Goal: Task Accomplishment & Management: Manage account settings

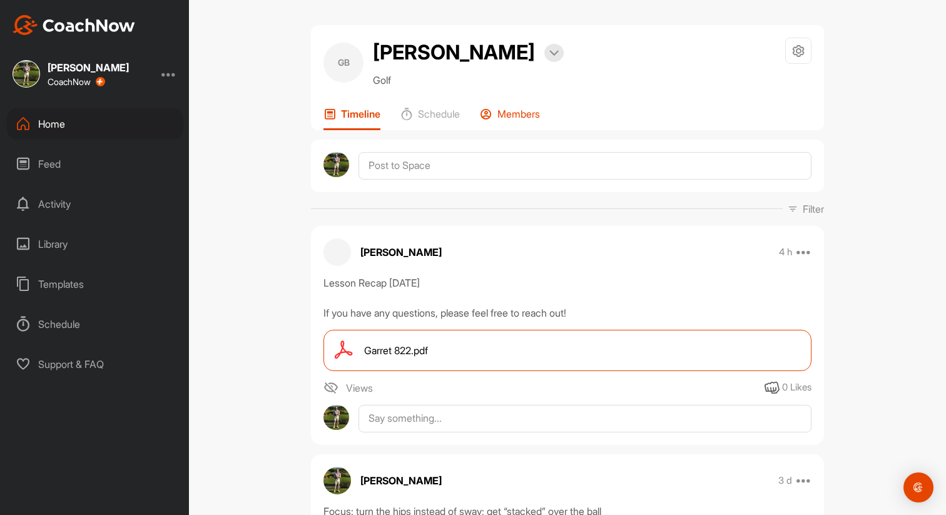
click at [509, 110] on p "Members" at bounding box center [519, 114] width 43 height 13
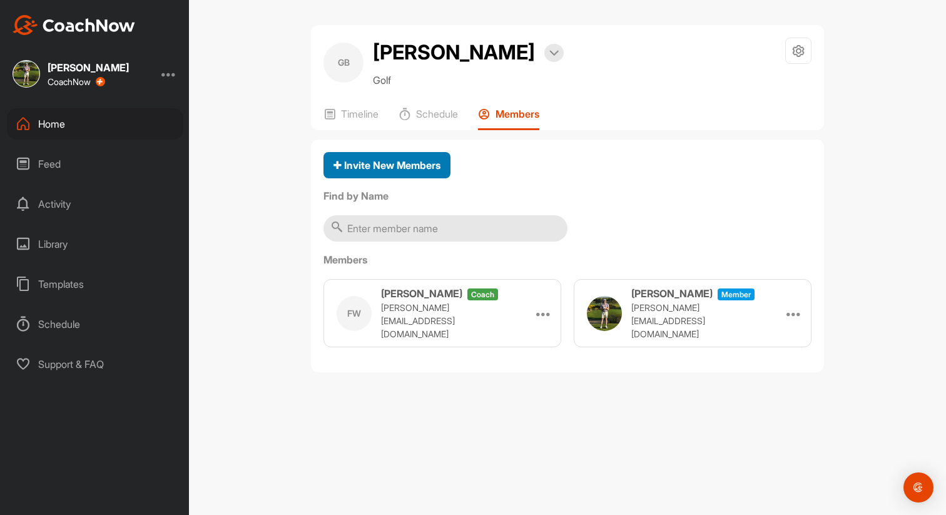
click at [400, 172] on div "Invite New Members" at bounding box center [387, 165] width 107 height 15
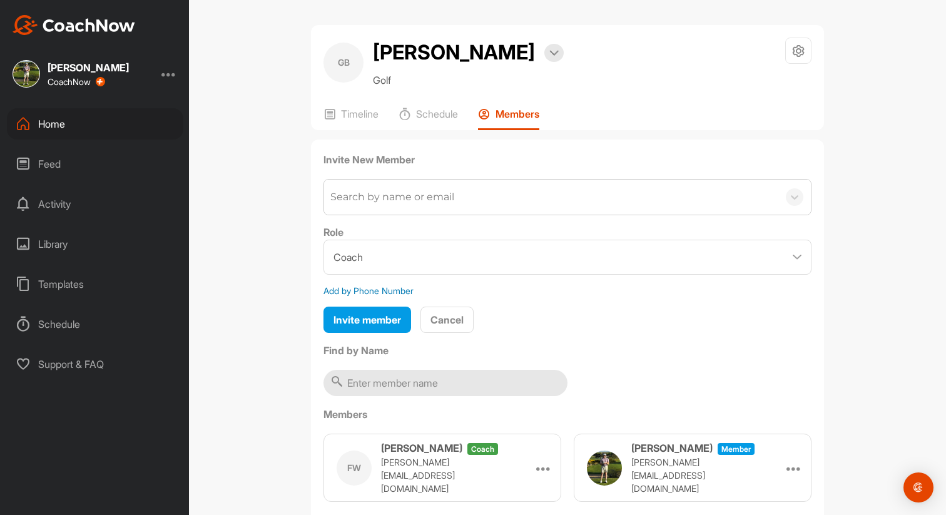
click at [398, 193] on div "Search by name or email" at bounding box center [392, 197] width 124 height 15
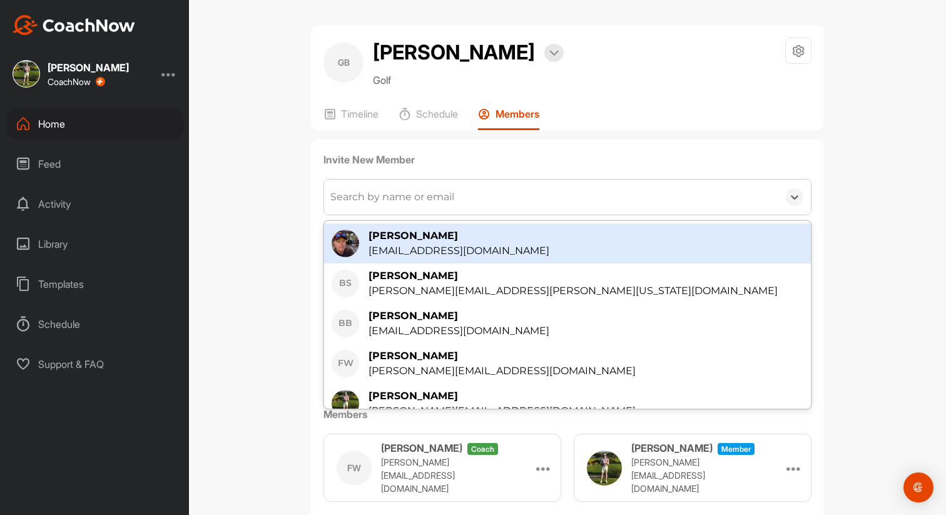
click at [421, 192] on div "Search by name or email" at bounding box center [392, 197] width 124 height 15
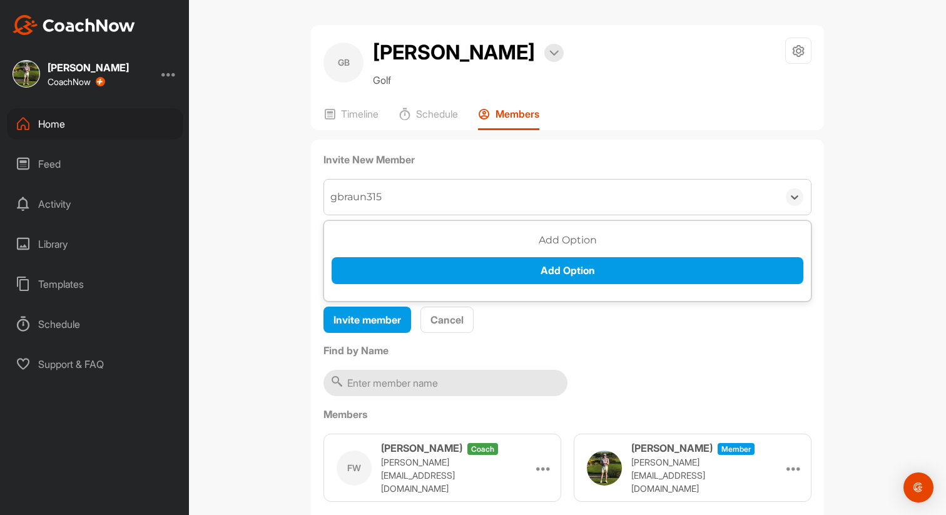
type input "gbraun315"
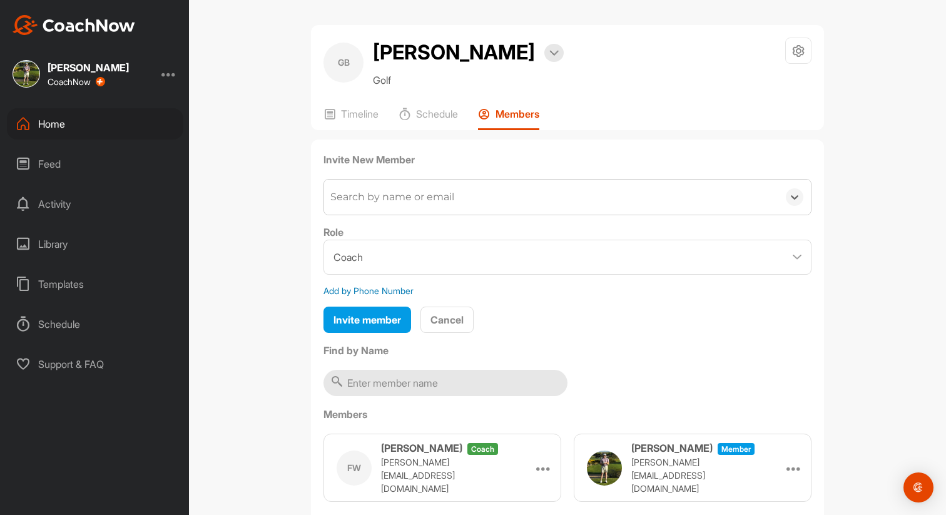
paste input "[EMAIL_ADDRESS][DOMAIN_NAME]"
type input "[EMAIL_ADDRESS][DOMAIN_NAME]"
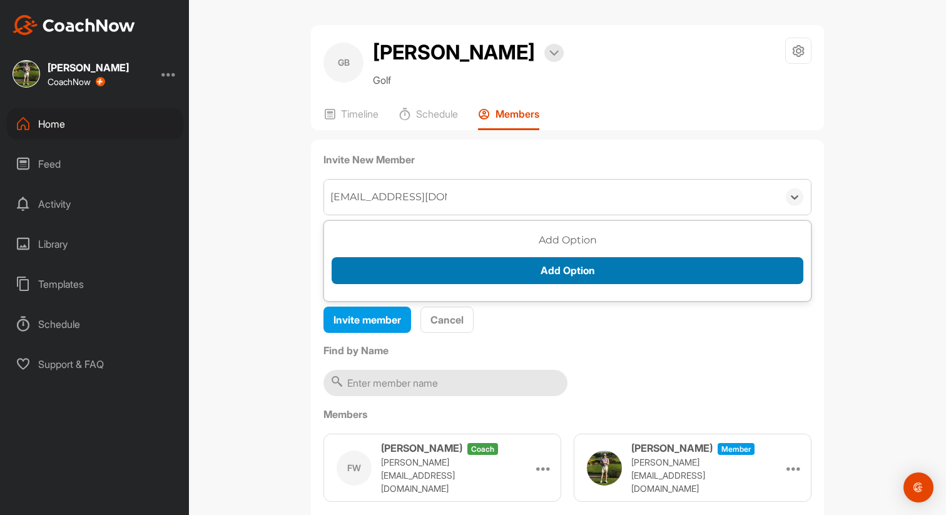
click at [553, 270] on button "Add Option" at bounding box center [568, 270] width 472 height 27
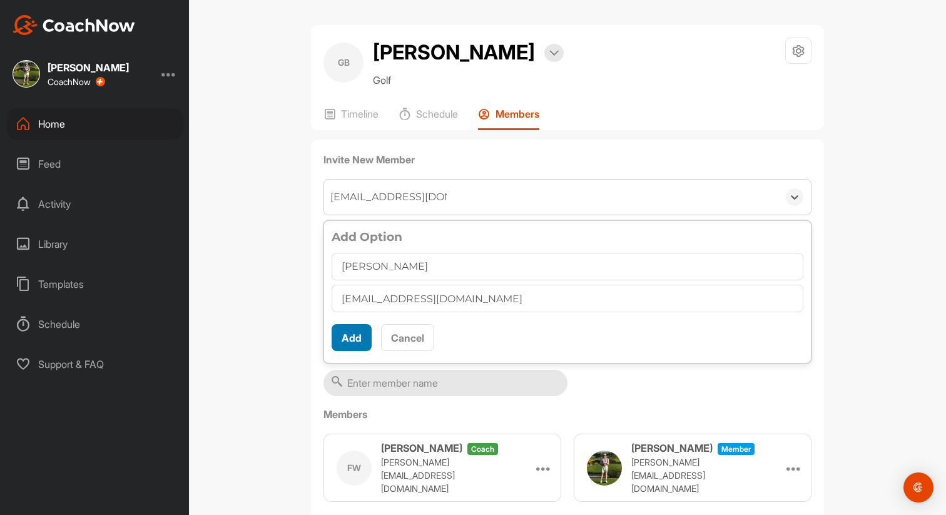
type input "[PERSON_NAME]"
click at [353, 342] on button "Add" at bounding box center [352, 337] width 40 height 27
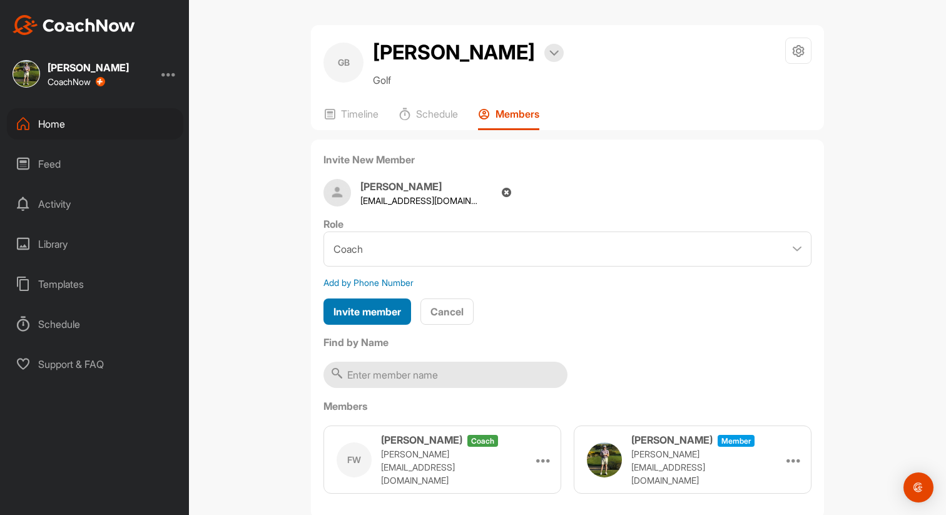
click at [374, 312] on span "Invite member" at bounding box center [368, 311] width 68 height 13
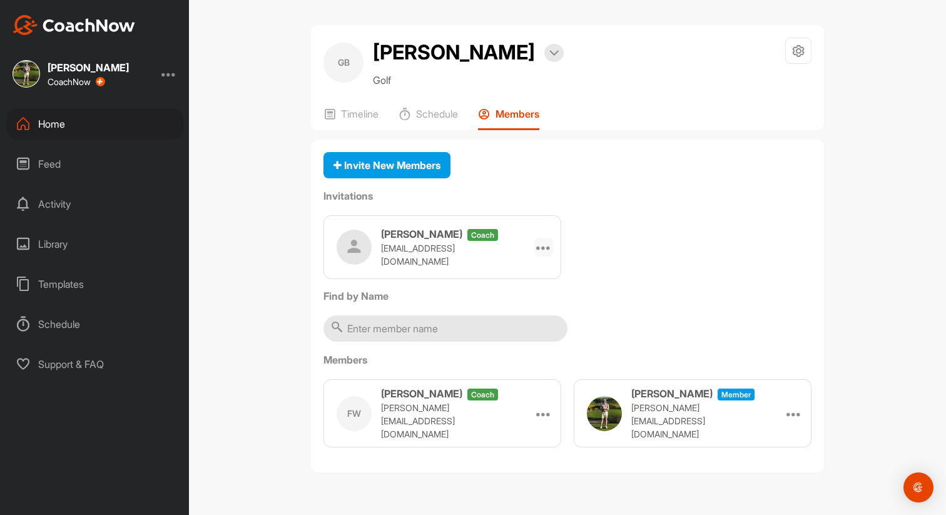
click at [551, 247] on div at bounding box center [544, 247] width 19 height 19
click at [504, 282] on li "Edit" at bounding box center [519, 282] width 67 height 39
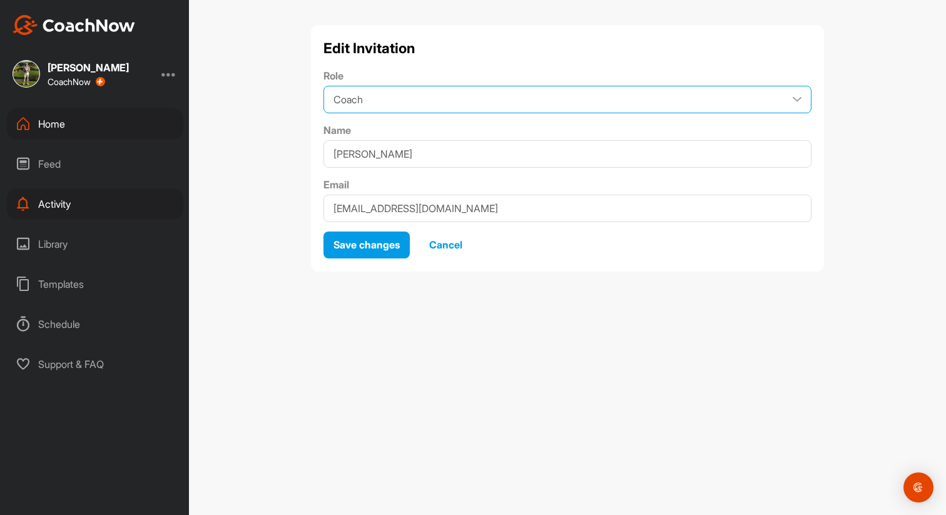
click at [376, 105] on select "Coach Member" at bounding box center [568, 100] width 488 height 28
select select "contributor"
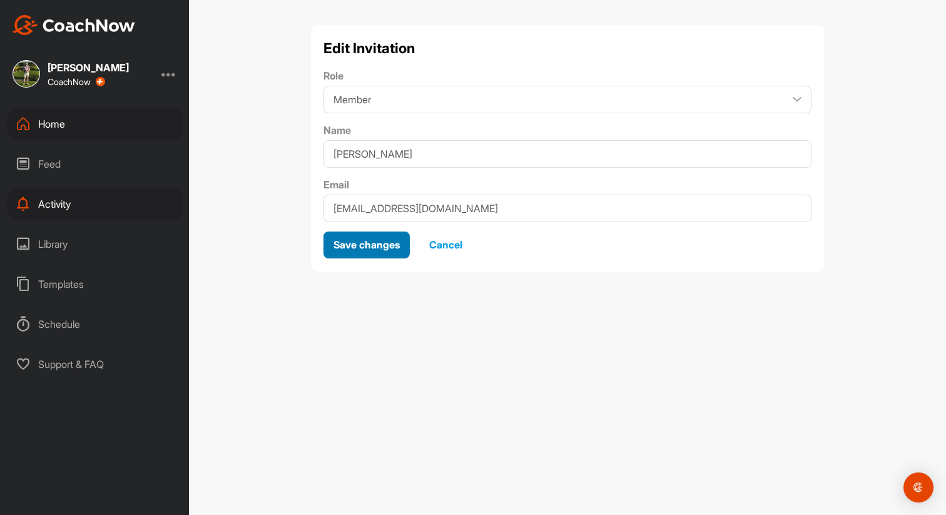
click at [369, 243] on span "Save changes" at bounding box center [367, 244] width 66 height 13
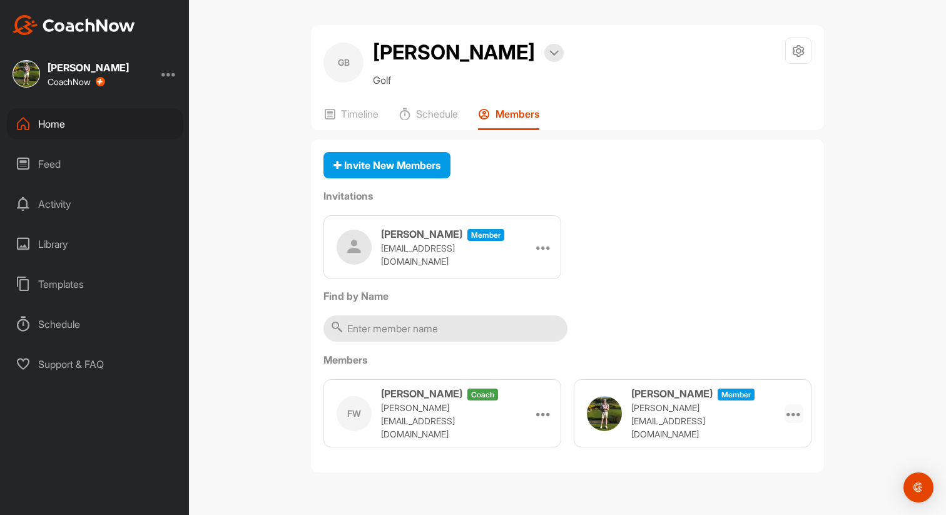
click at [787, 409] on div at bounding box center [794, 413] width 19 height 19
click at [753, 372] on div "Members FW [PERSON_NAME] coach [PERSON_NAME][EMAIL_ADDRESS][DOMAIN_NAME] Make A…" at bounding box center [568, 406] width 488 height 108
click at [545, 249] on icon at bounding box center [543, 247] width 15 height 15
click at [540, 452] on div "FW [PERSON_NAME] coach [PERSON_NAME][EMAIL_ADDRESS][DOMAIN_NAME] Make Athlete R…" at bounding box center [568, 419] width 488 height 81
click at [540, 415] on icon at bounding box center [543, 413] width 15 height 15
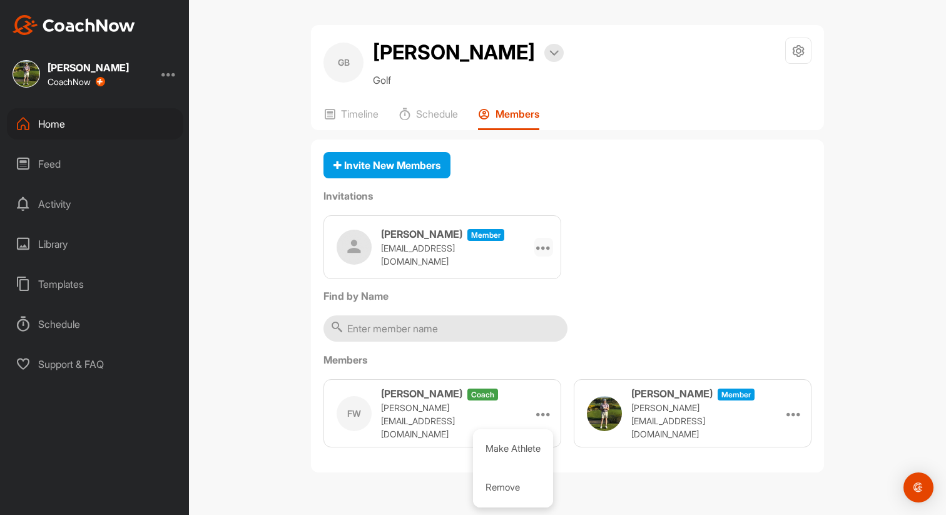
click at [542, 248] on icon at bounding box center [543, 247] width 15 height 15
click at [509, 287] on li "Edit" at bounding box center [519, 282] width 67 height 39
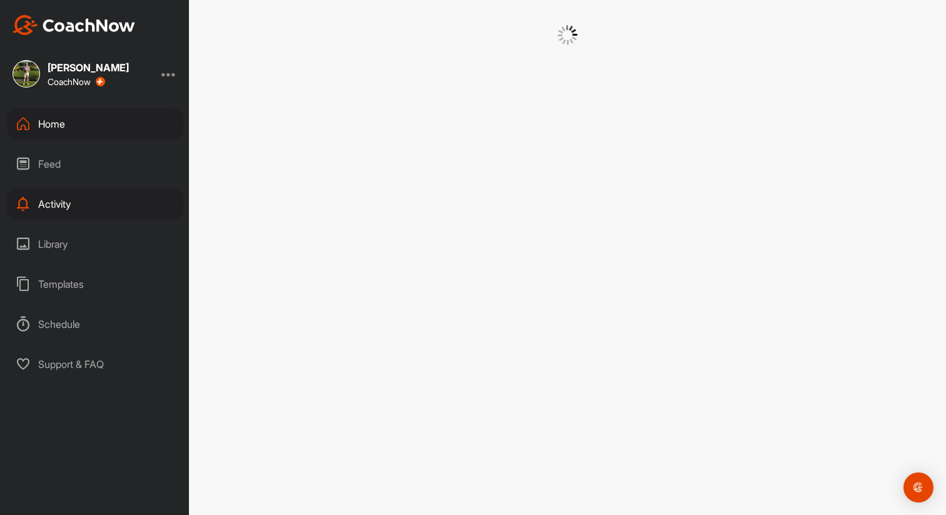
select select "contributor"
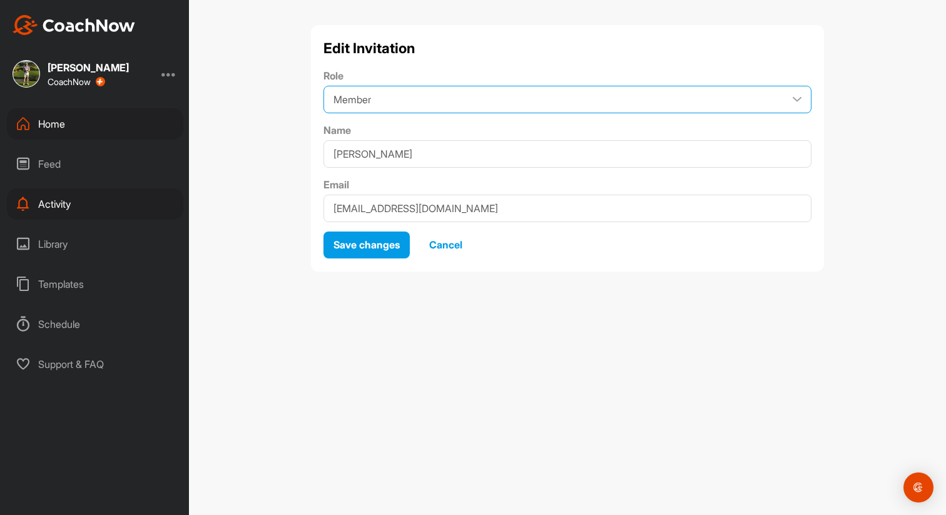
click at [420, 99] on select "Coach Member" at bounding box center [568, 100] width 488 height 28
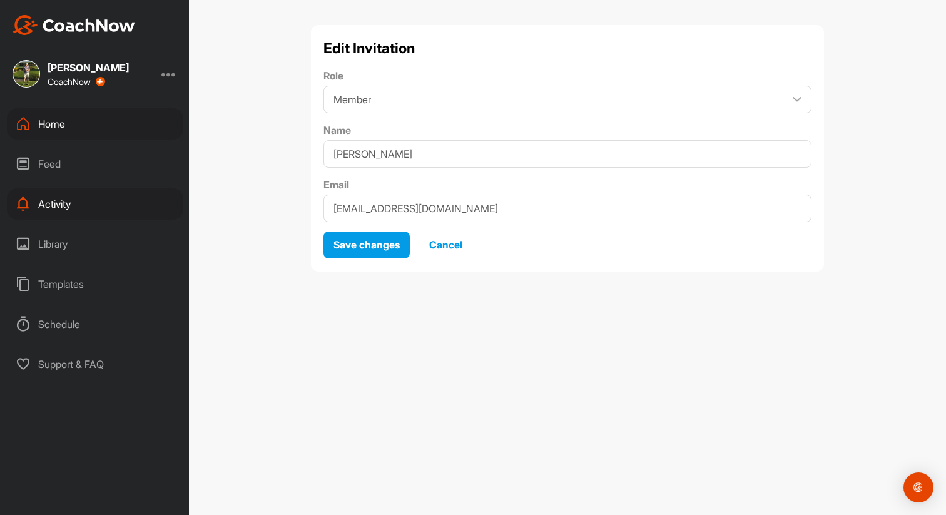
click at [454, 245] on span "Cancel" at bounding box center [445, 244] width 33 height 13
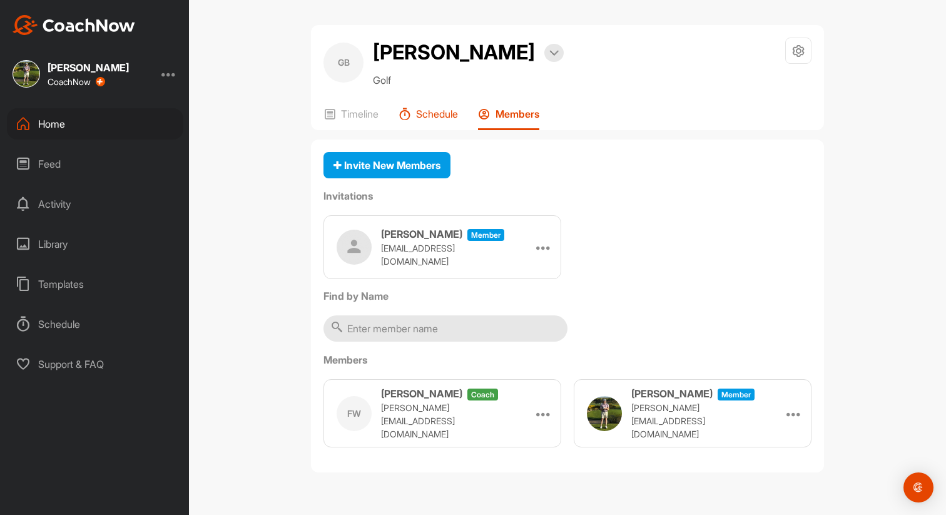
click at [458, 116] on p "Schedule" at bounding box center [437, 114] width 42 height 13
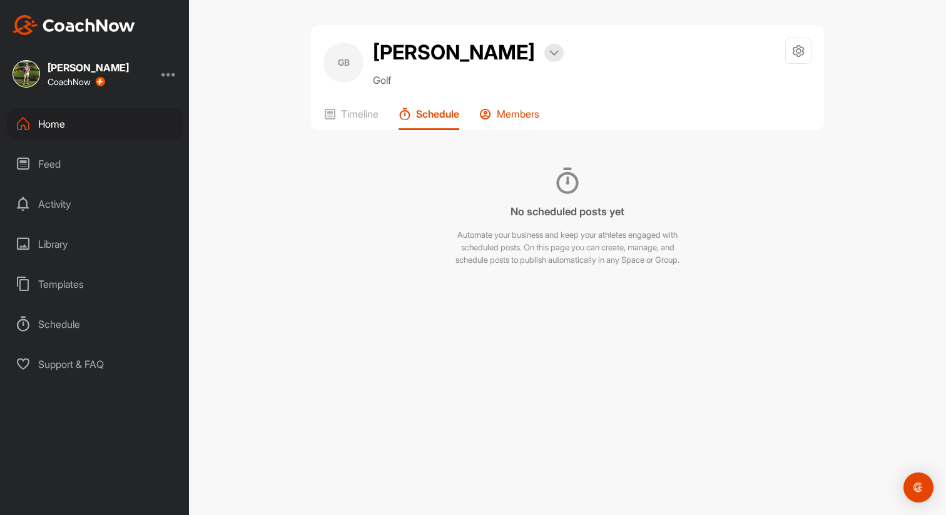
click at [514, 114] on p "Members" at bounding box center [518, 114] width 43 height 13
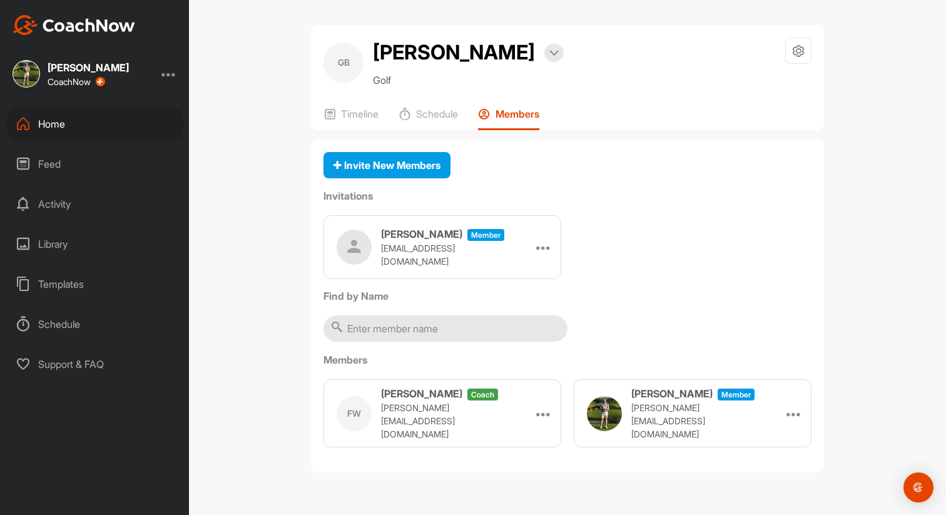
click at [58, 122] on div "Home" at bounding box center [95, 123] width 177 height 31
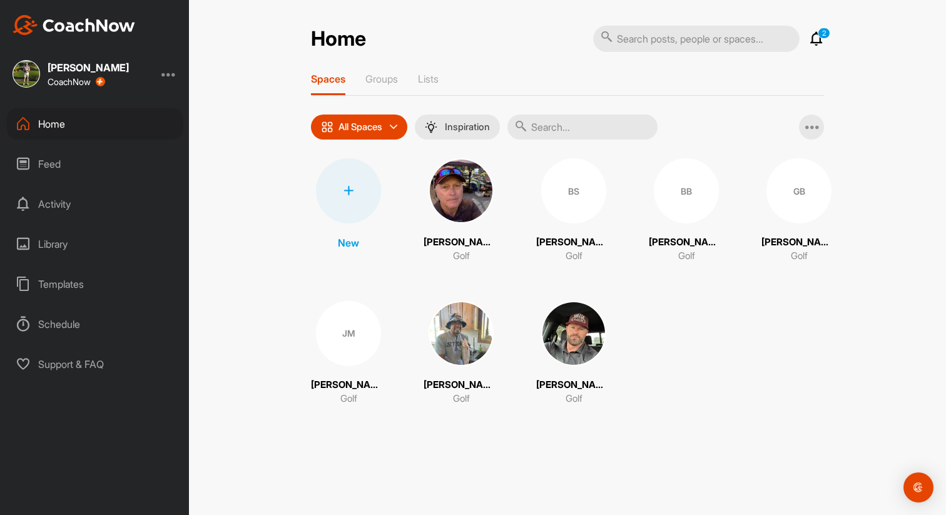
click at [461, 215] on img at bounding box center [461, 190] width 65 height 65
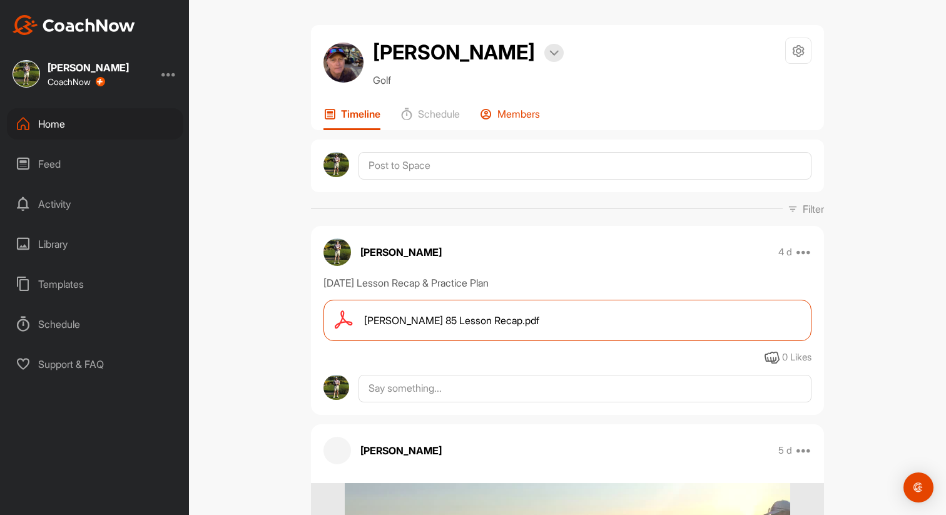
click at [511, 118] on p "Members" at bounding box center [519, 114] width 43 height 13
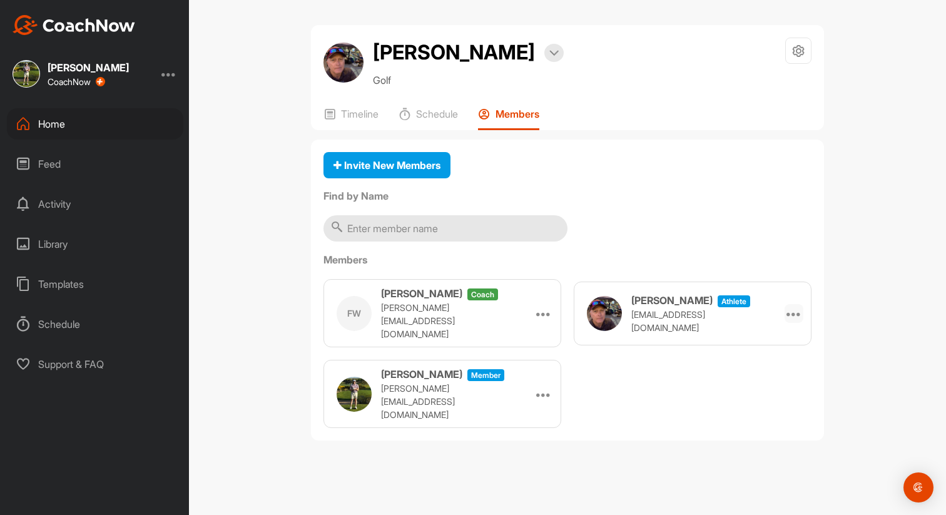
click at [792, 314] on icon at bounding box center [794, 313] width 15 height 15
click at [764, 241] on div "Invite New Members Find by Name Members FW [PERSON_NAME] coach [PERSON_NAME][EM…" at bounding box center [567, 291] width 513 height 302
click at [72, 124] on div "Home" at bounding box center [95, 123] width 177 height 31
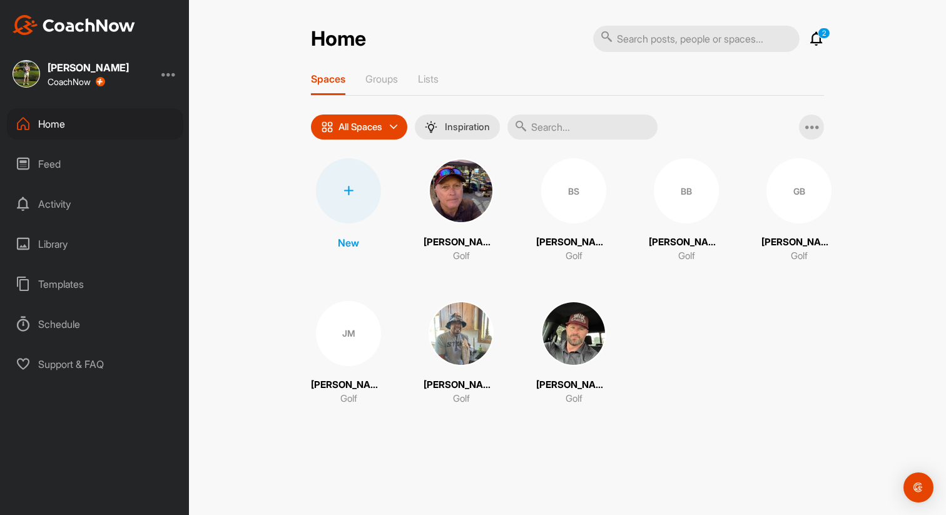
click at [791, 191] on div "GB" at bounding box center [799, 190] width 65 height 65
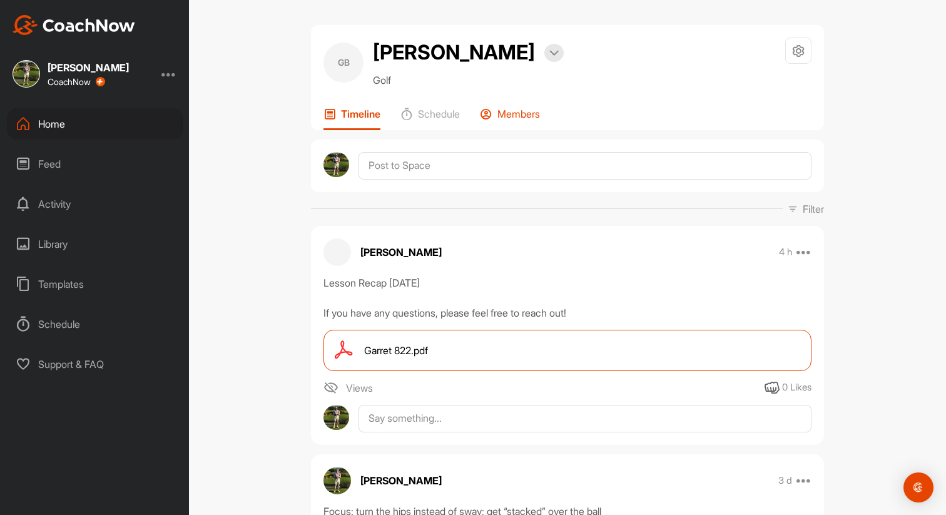
click at [503, 122] on div "Members" at bounding box center [510, 119] width 60 height 23
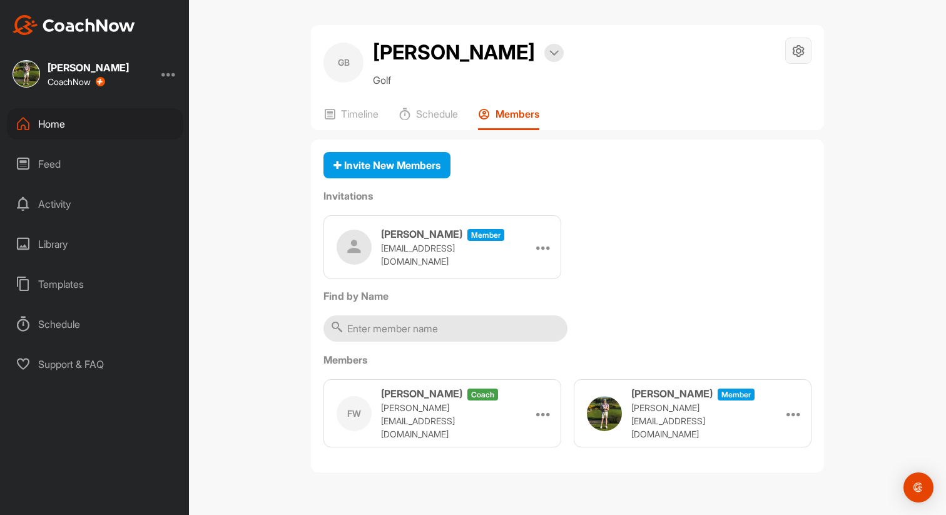
click at [794, 51] on icon at bounding box center [799, 51] width 14 height 14
click at [767, 84] on li "Space Settings" at bounding box center [761, 86] width 102 height 40
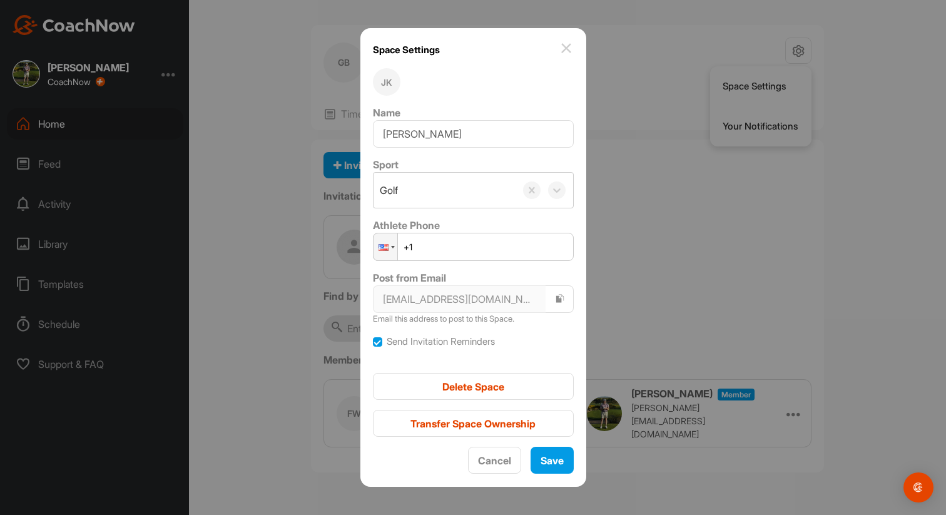
click at [409, 77] on div "JK" at bounding box center [473, 82] width 201 height 28
click at [398, 77] on div "JK" at bounding box center [387, 82] width 28 height 28
click at [559, 42] on img at bounding box center [566, 48] width 15 height 15
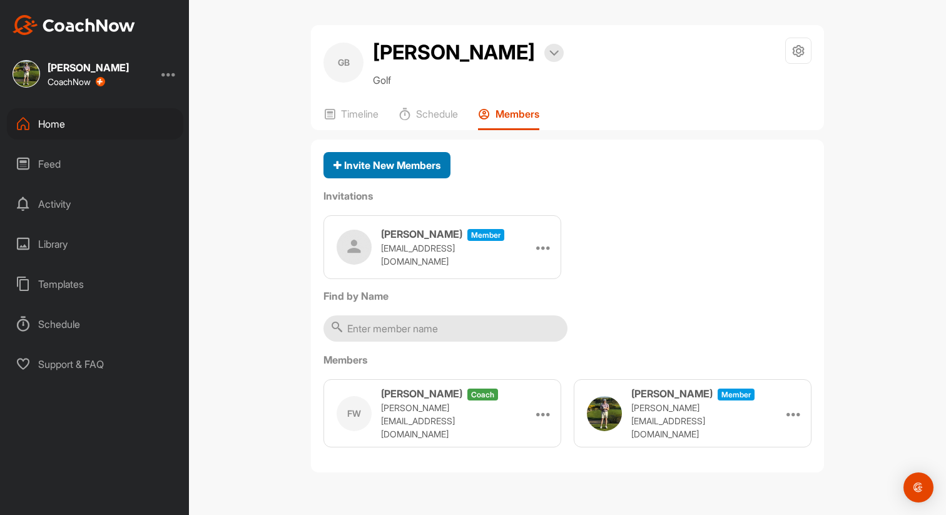
click at [407, 163] on span "Invite New Members" at bounding box center [387, 165] width 107 height 13
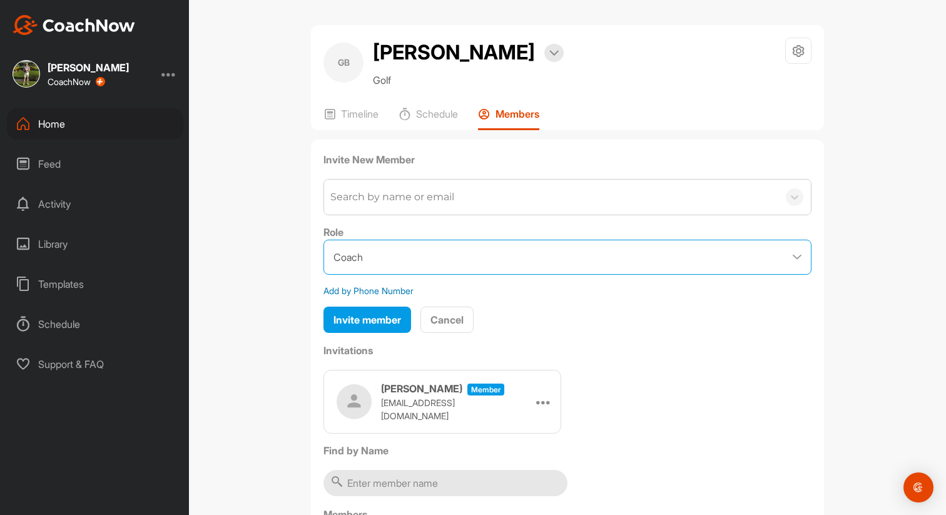
click at [396, 267] on select "Coach Member" at bounding box center [568, 257] width 488 height 35
click at [451, 325] on span "Cancel" at bounding box center [447, 320] width 33 height 13
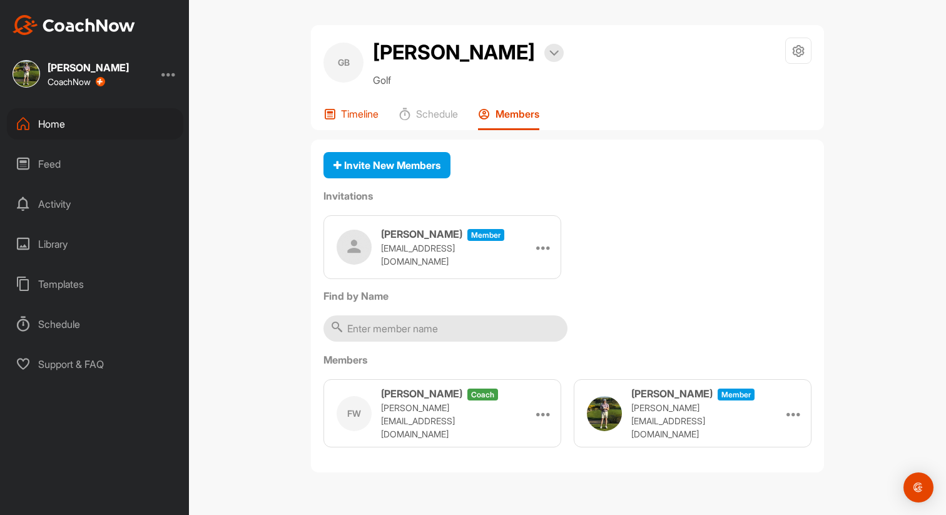
click at [354, 114] on p "Timeline" at bounding box center [360, 114] width 38 height 13
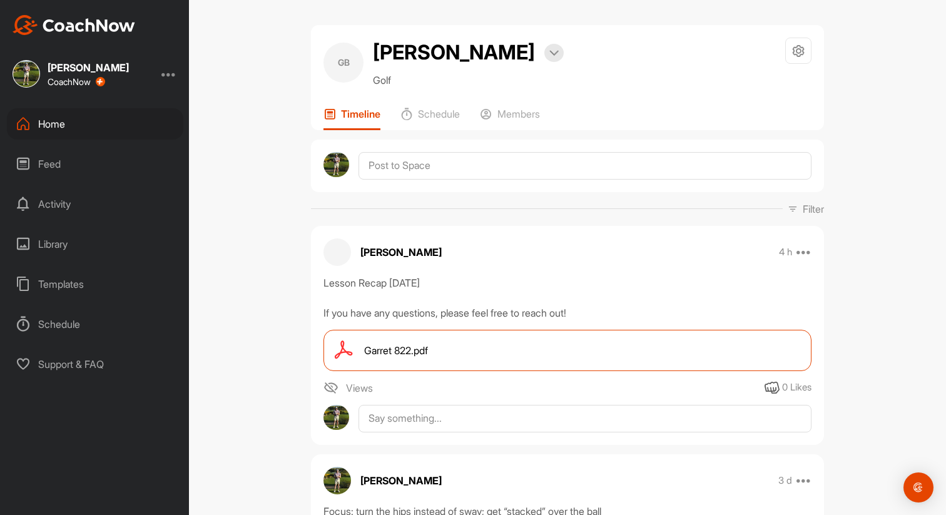
click at [409, 358] on div "Garret 822.pdf" at bounding box center [568, 350] width 488 height 41
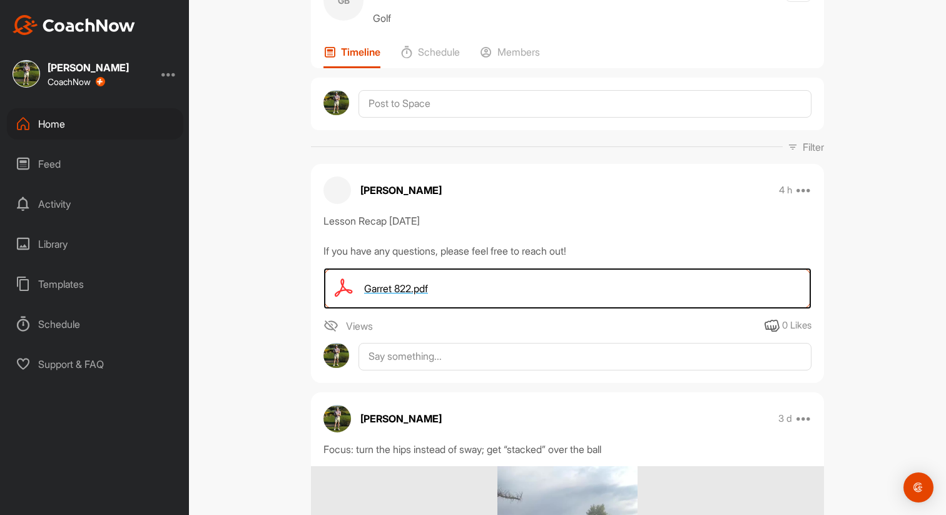
scroll to position [69, 0]
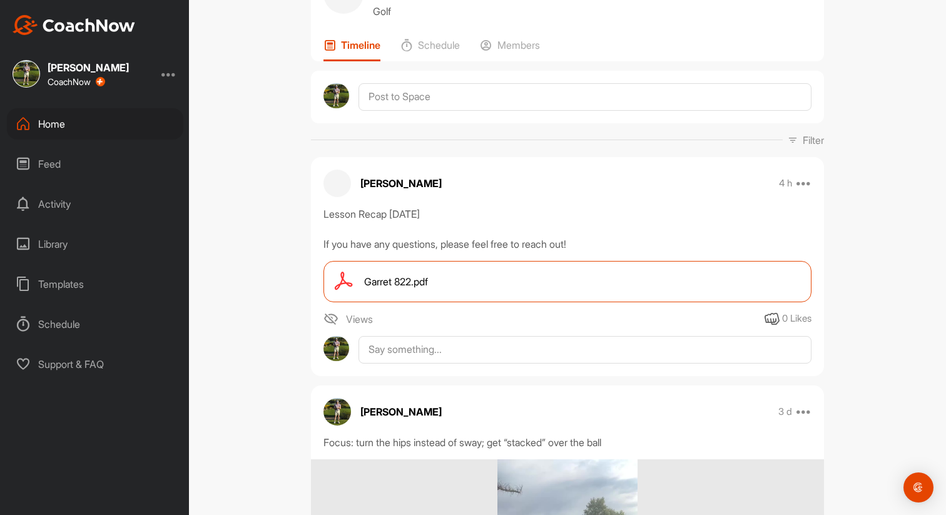
click at [329, 320] on img at bounding box center [331, 319] width 15 height 15
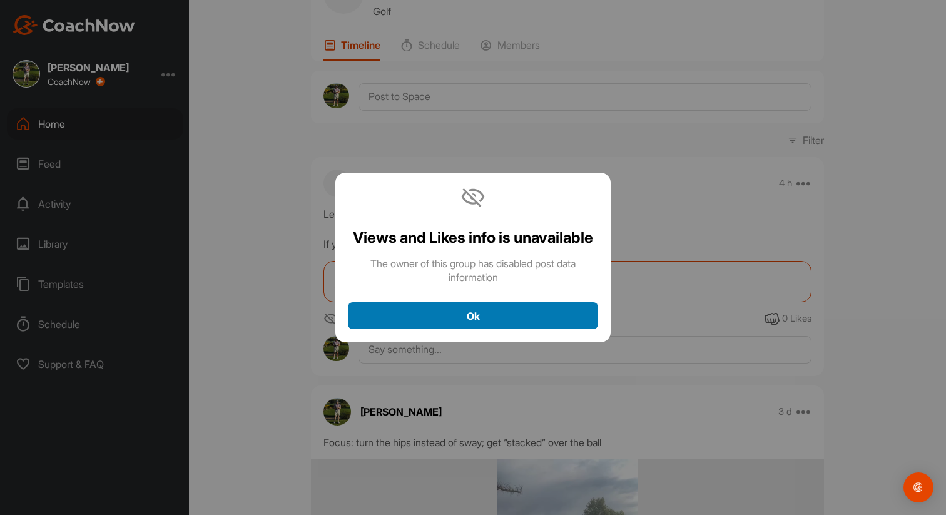
click at [469, 317] on span "Ok" at bounding box center [473, 316] width 13 height 13
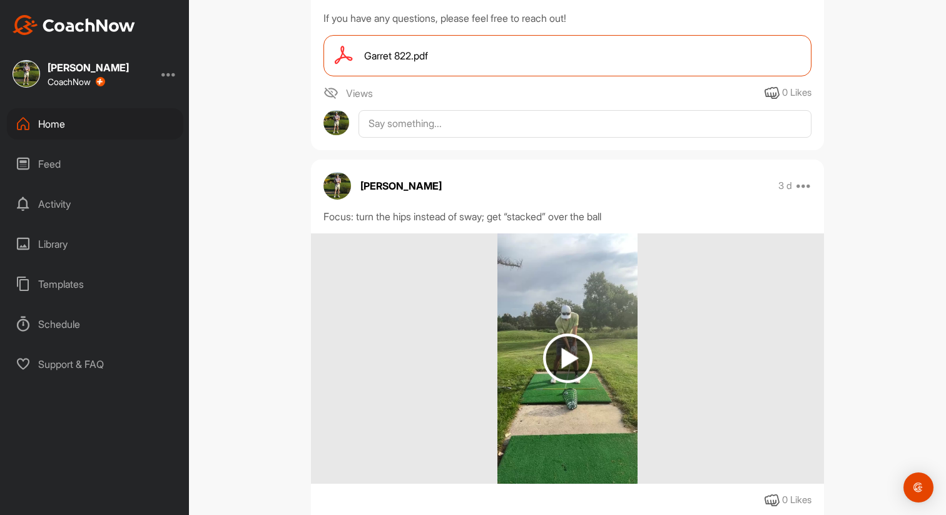
scroll to position [0, 0]
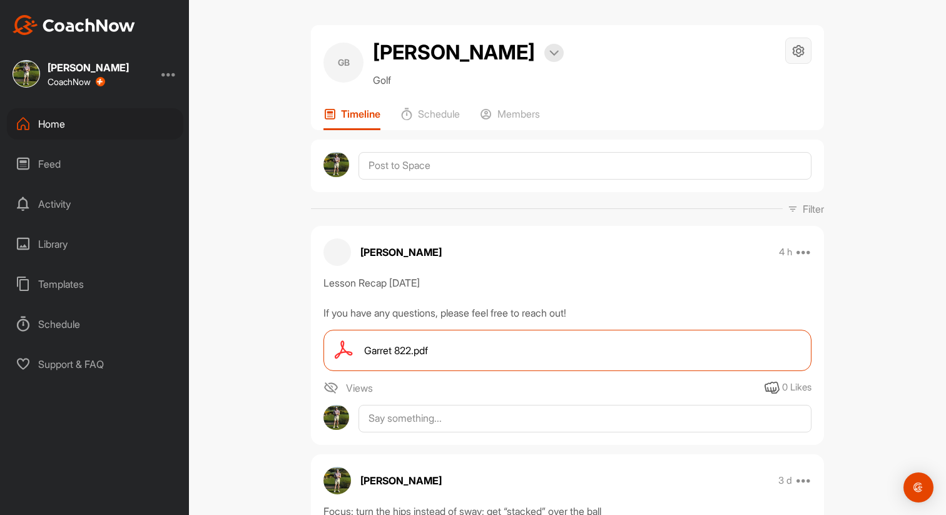
click at [793, 53] on icon at bounding box center [799, 51] width 14 height 14
click at [780, 78] on li "Space Settings" at bounding box center [761, 86] width 102 height 40
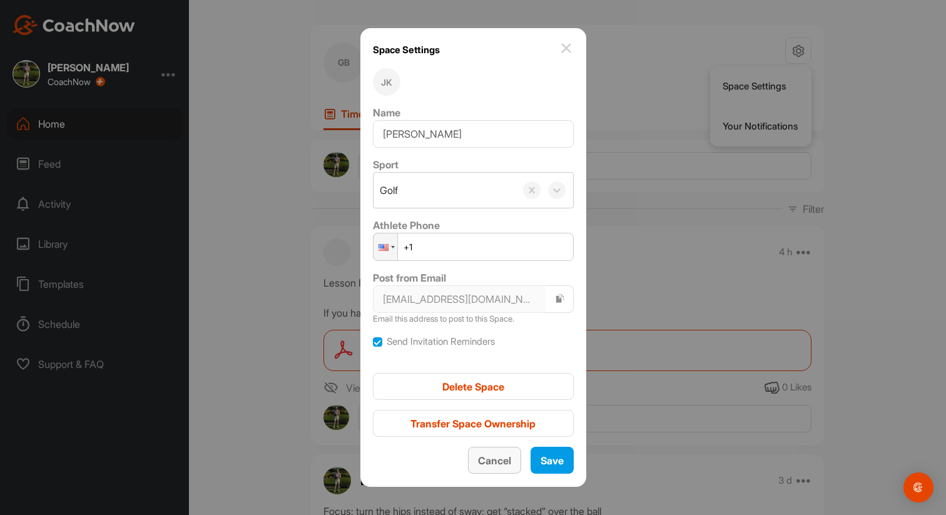
click at [494, 459] on span "Cancel" at bounding box center [494, 460] width 33 height 13
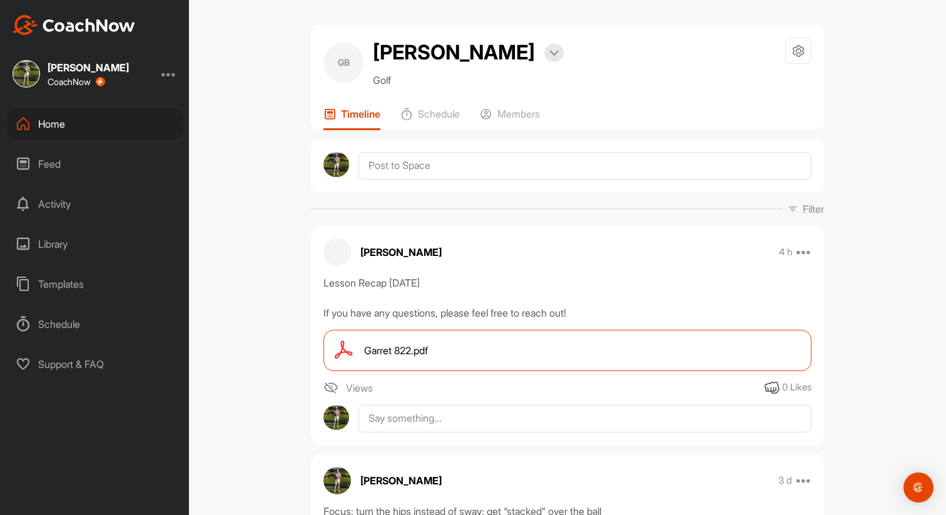
click at [75, 72] on div "[PERSON_NAME]" at bounding box center [88, 68] width 81 height 10
click at [69, 125] on div "Home" at bounding box center [95, 123] width 177 height 31
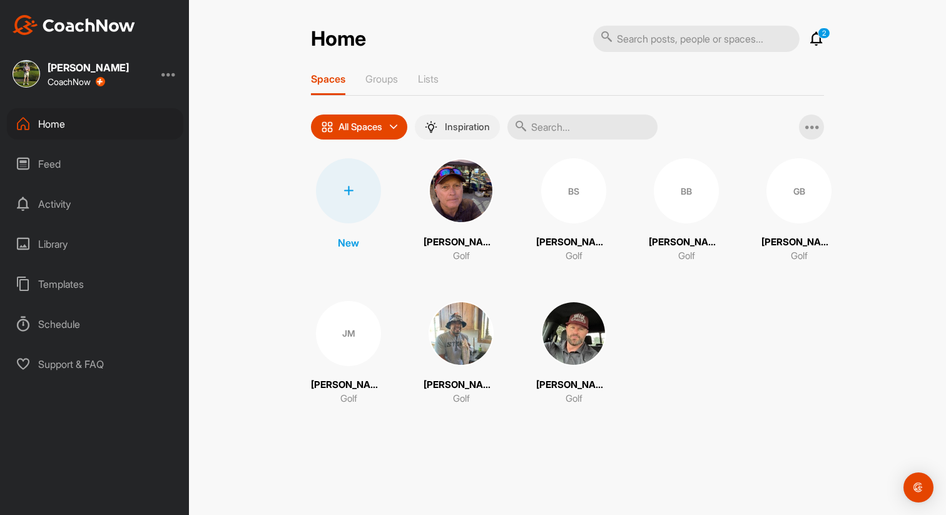
click at [463, 116] on div "Inspiration" at bounding box center [457, 127] width 85 height 25
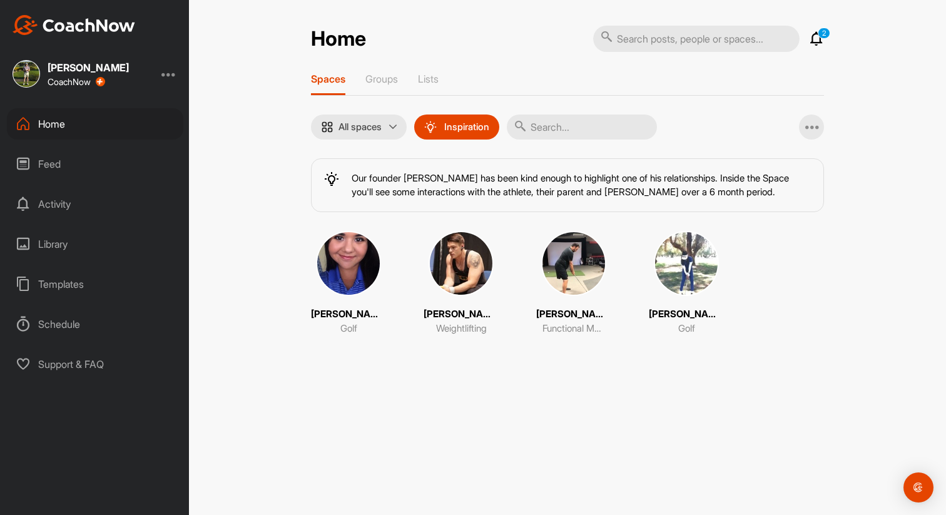
click at [356, 131] on p "All spaces" at bounding box center [360, 127] width 43 height 10
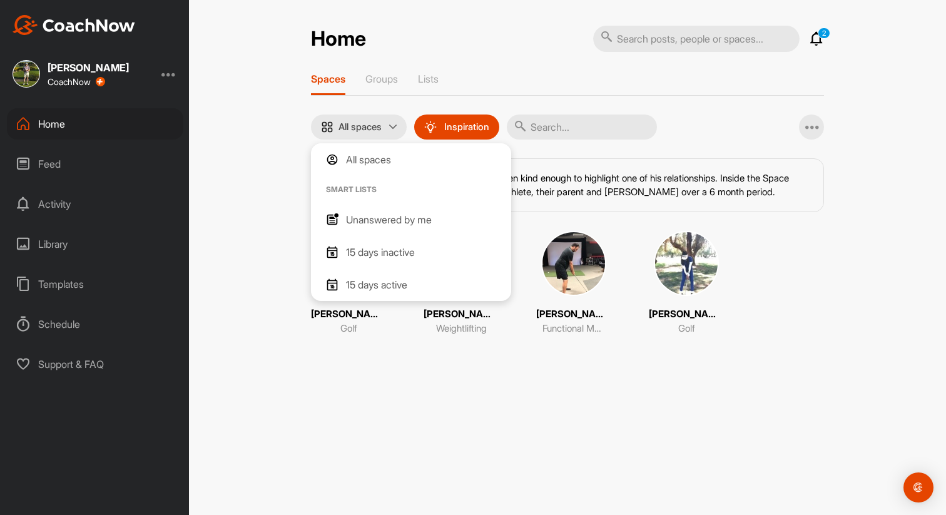
click at [384, 158] on p "All spaces" at bounding box center [368, 159] width 45 height 15
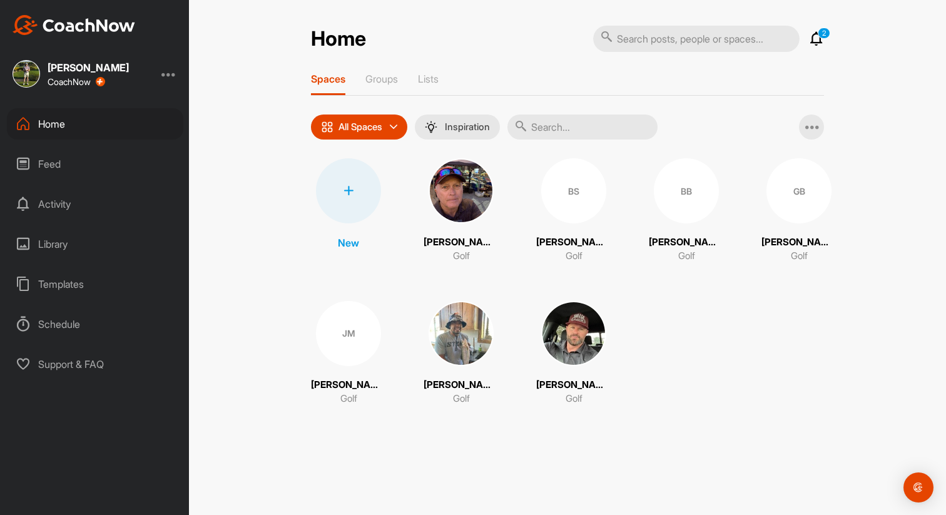
click at [819, 41] on icon at bounding box center [816, 38] width 15 height 15
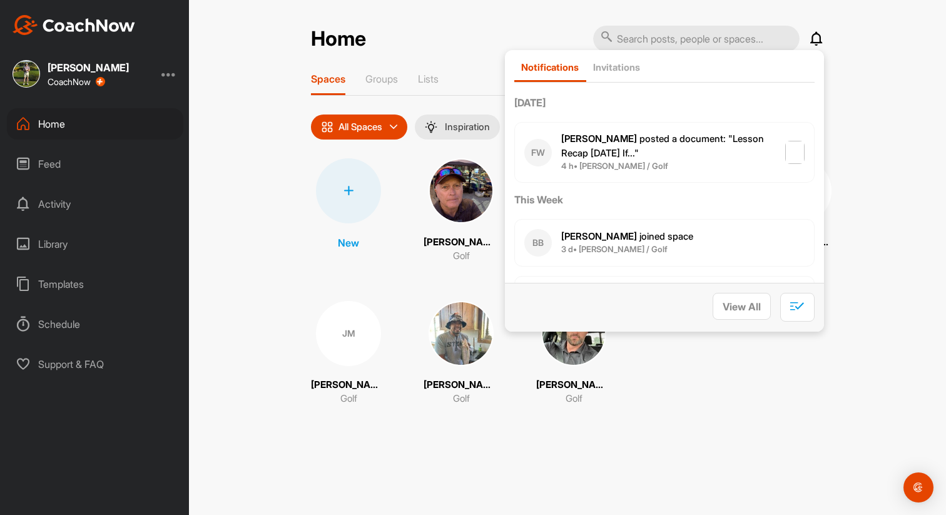
click at [637, 241] on span "[PERSON_NAME] joined space" at bounding box center [627, 236] width 132 height 12
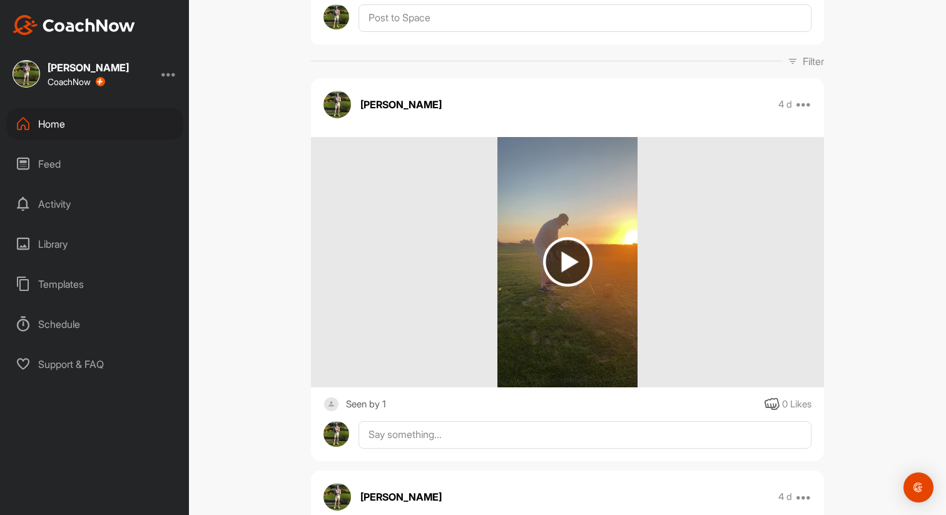
scroll to position [149, 0]
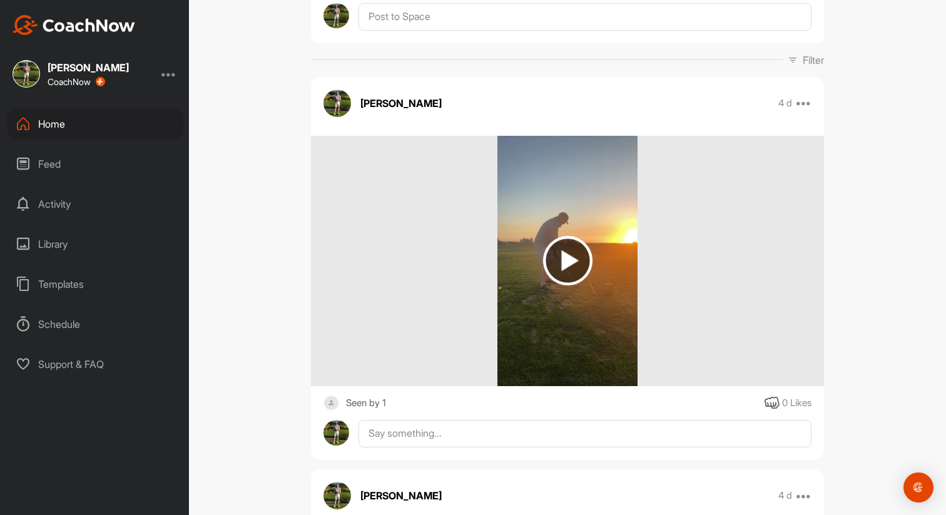
click at [556, 270] on img at bounding box center [567, 260] width 49 height 49
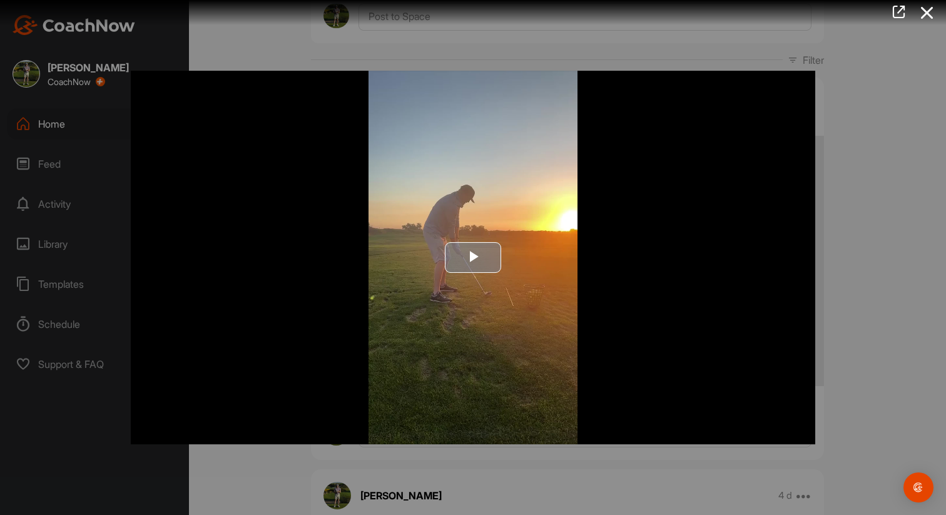
click at [486, 273] on img "Video Player" at bounding box center [473, 258] width 685 height 374
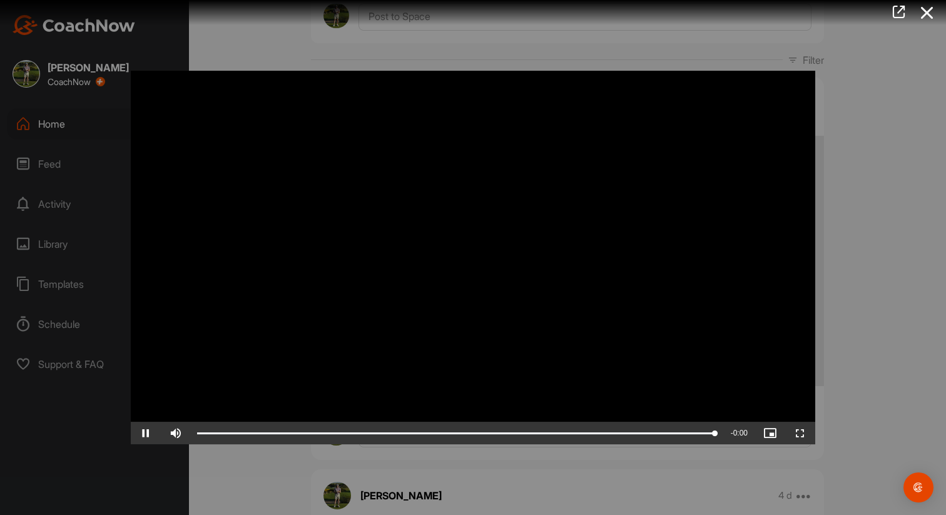
click at [855, 133] on div at bounding box center [473, 257] width 946 height 515
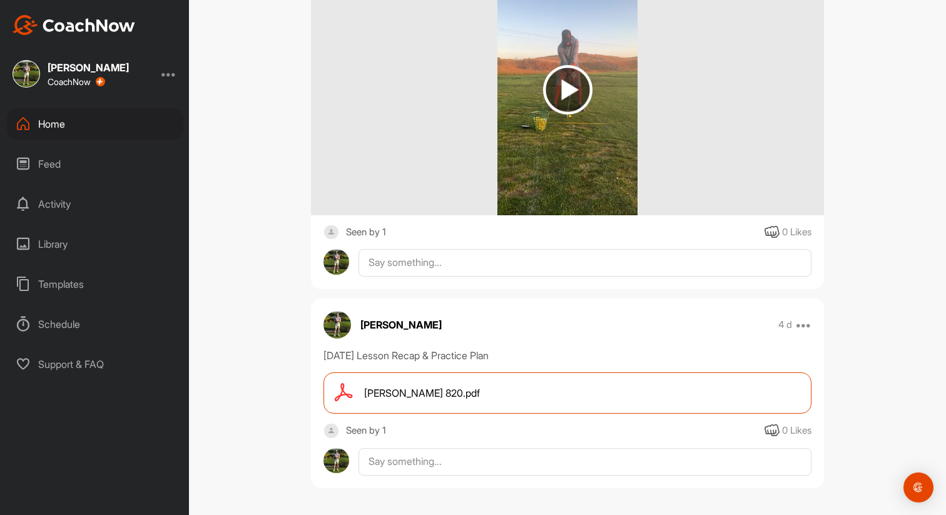
scroll to position [1098, 0]
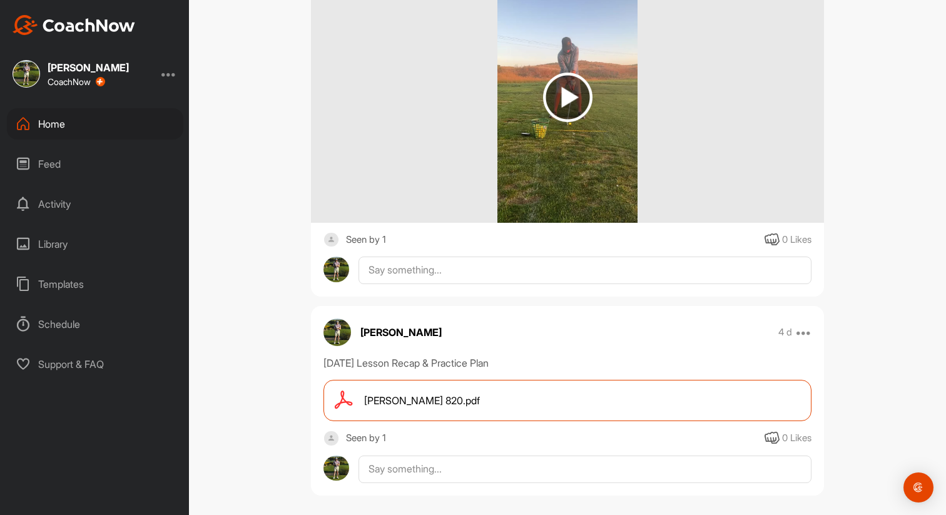
click at [423, 405] on span "[PERSON_NAME] 820.pdf" at bounding box center [422, 400] width 116 height 15
